Goal: Check status: Check status

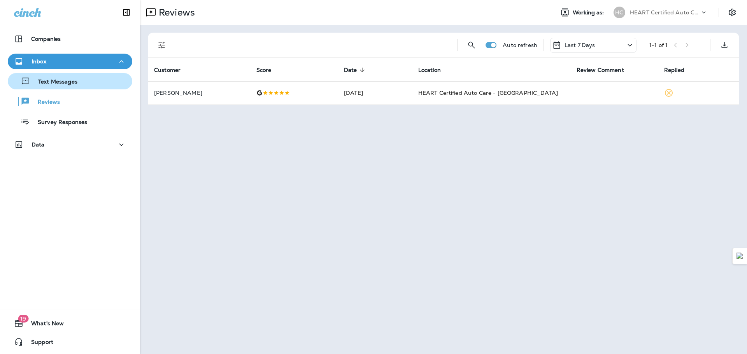
click at [69, 85] on p "Text Messages" at bounding box center [53, 82] width 47 height 7
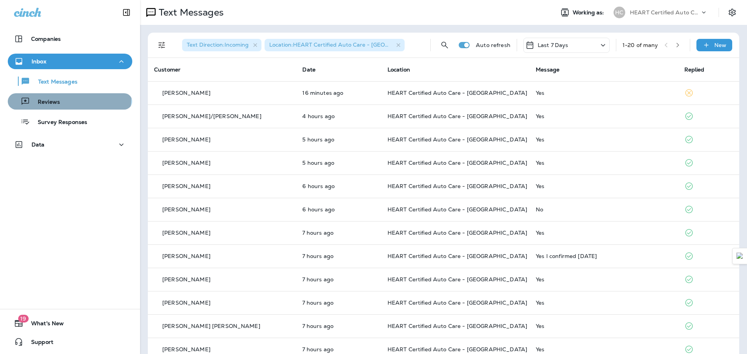
click at [69, 97] on div "Reviews" at bounding box center [70, 102] width 118 height 12
